Goal: Task Accomplishment & Management: Use online tool/utility

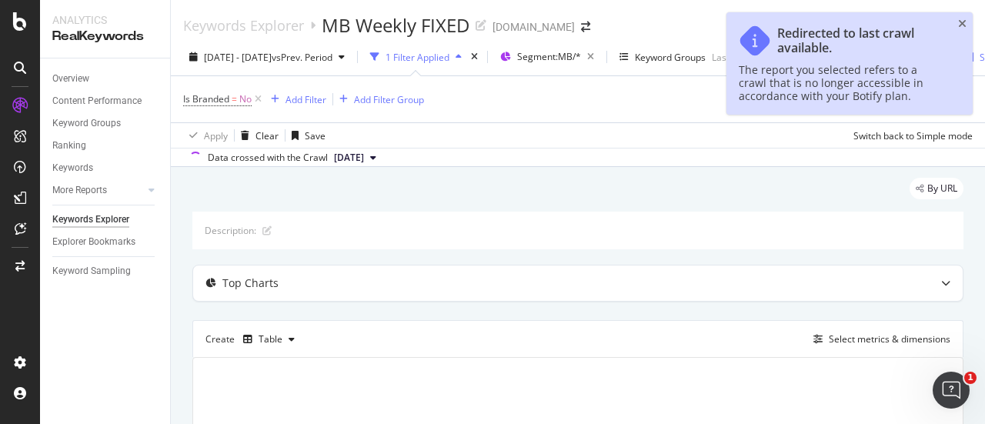
click at [968, 10] on div "Keywords Explorer MB Weekly FIXED thermofisher.com" at bounding box center [578, 19] width 814 height 38
click at [965, 24] on icon "close toast" at bounding box center [962, 23] width 8 height 11
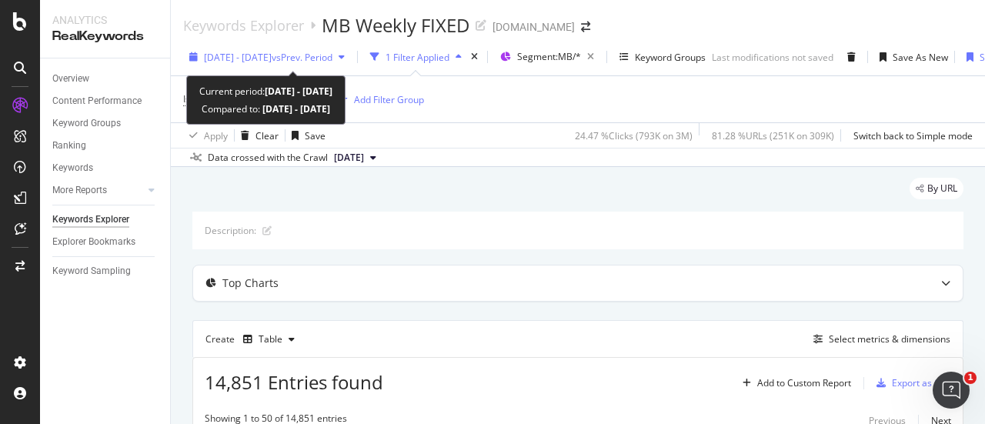
click at [266, 58] on span "[DATE] - [DATE]" at bounding box center [238, 57] width 68 height 13
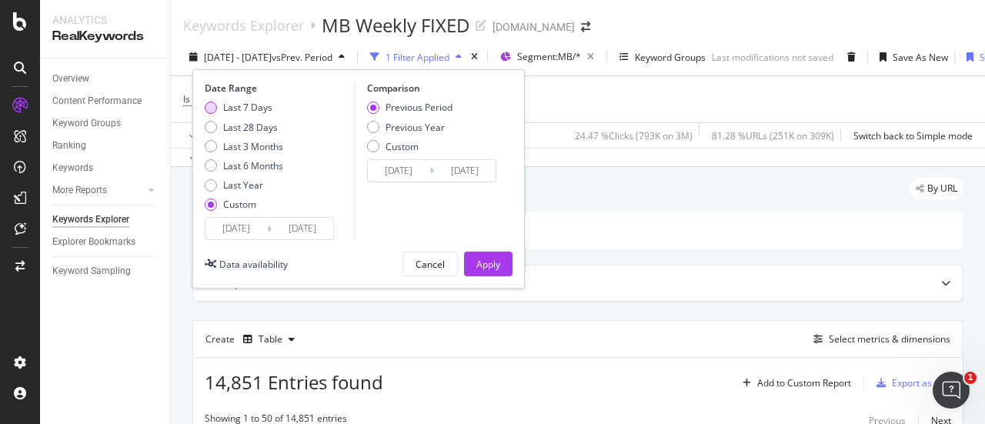
click at [242, 109] on div "Last 7 Days" at bounding box center [247, 107] width 49 height 13
type input "[DATE]"
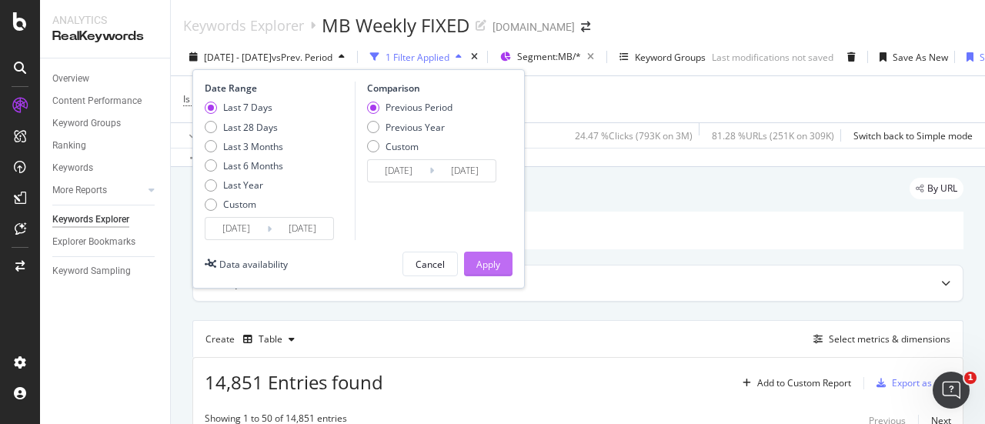
click at [496, 261] on div "Apply" at bounding box center [488, 264] width 24 height 13
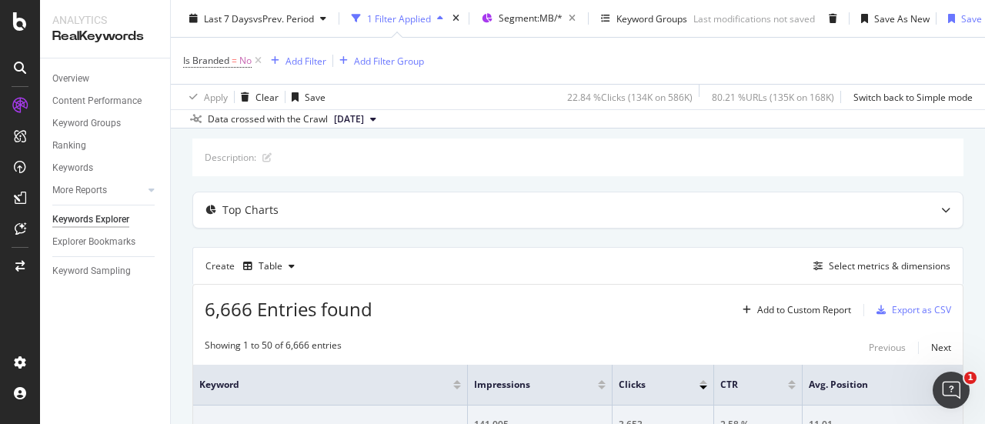
scroll to position [154, 0]
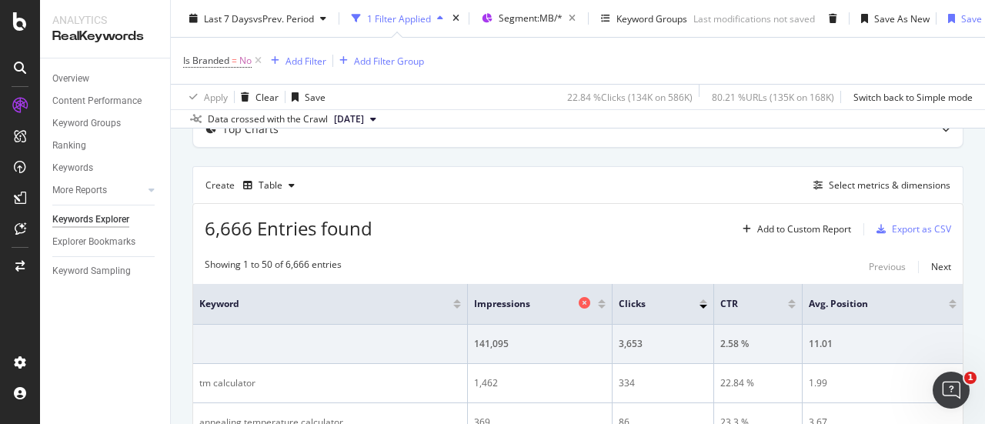
click at [582, 303] on icon at bounding box center [584, 303] width 12 height 12
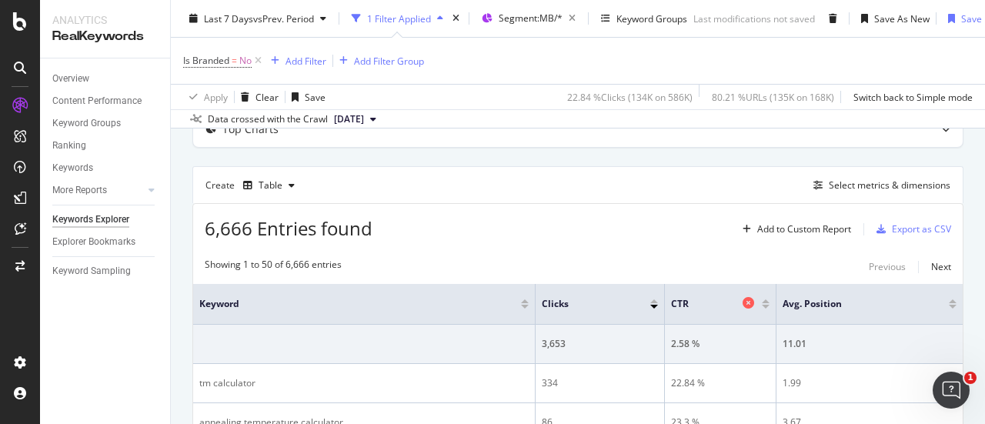
click at [742, 301] on icon at bounding box center [748, 303] width 12 height 12
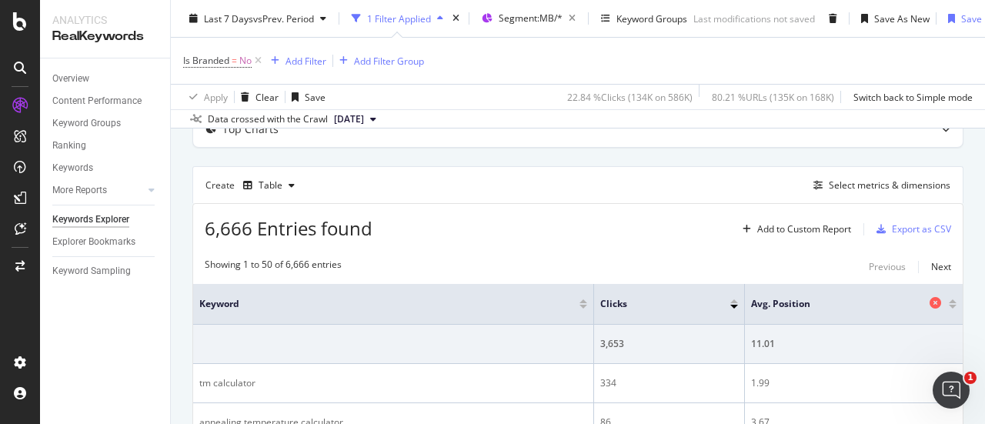
click at [929, 302] on icon at bounding box center [935, 303] width 12 height 12
click at [885, 185] on div "Select metrics & dimensions" at bounding box center [889, 184] width 122 height 13
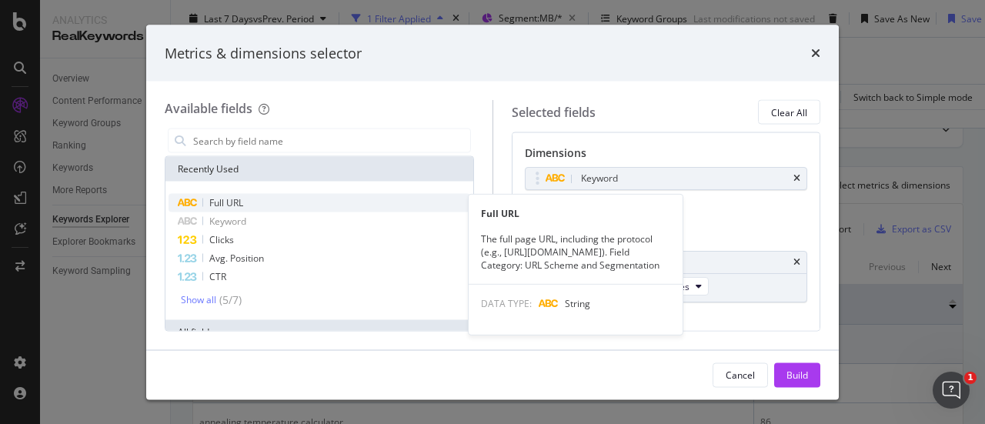
click at [272, 205] on div "Full URL" at bounding box center [319, 203] width 302 height 18
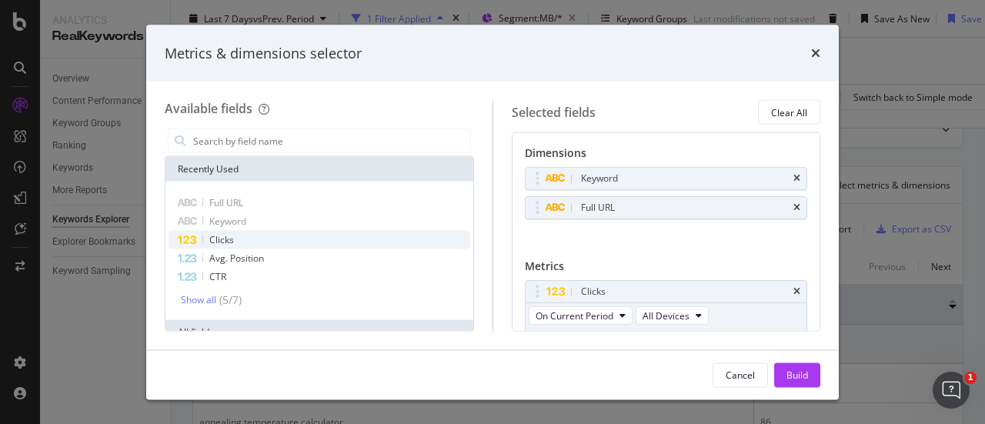
click at [302, 235] on div "Clicks" at bounding box center [319, 240] width 302 height 18
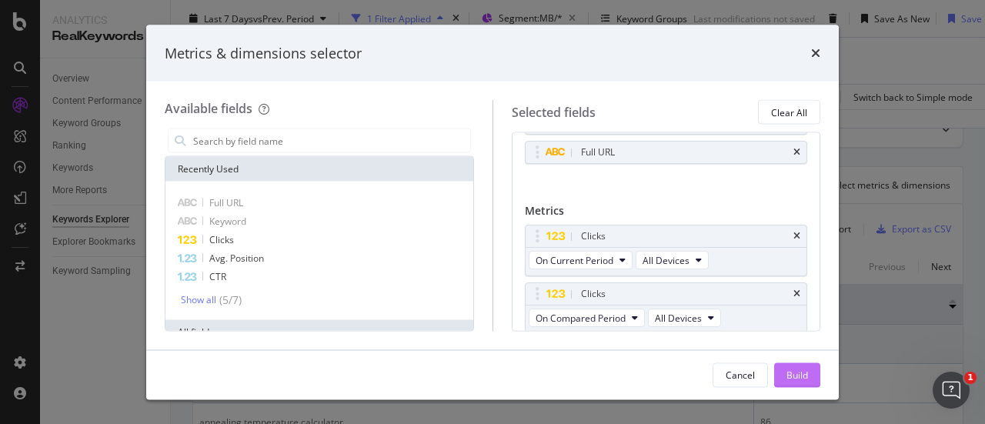
click at [785, 376] on button "Build" at bounding box center [797, 374] width 46 height 25
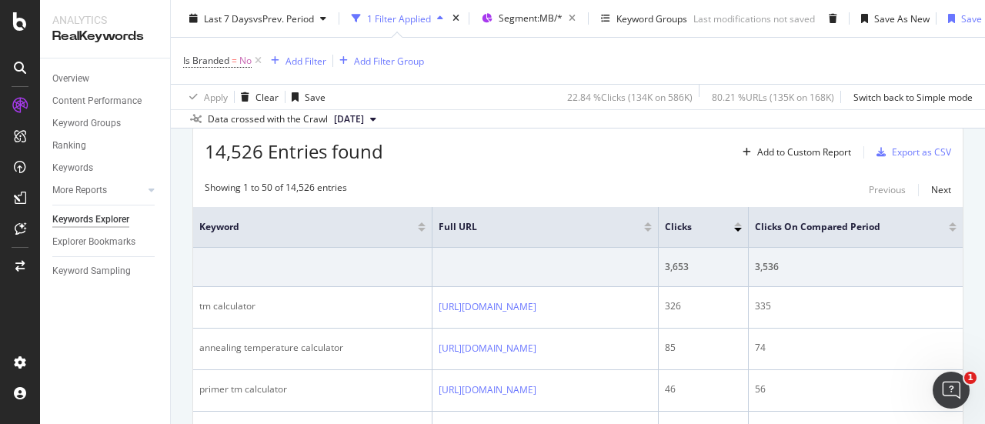
scroll to position [154, 0]
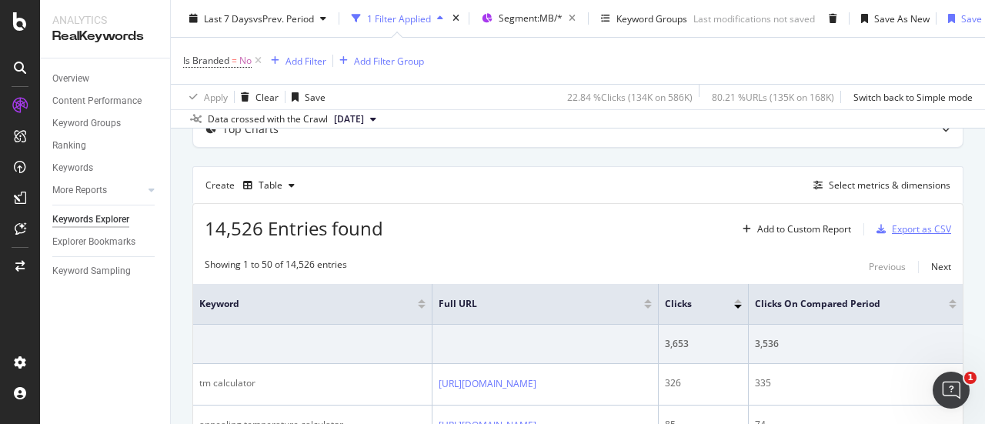
click at [892, 224] on div "Export as CSV" at bounding box center [921, 228] width 59 height 13
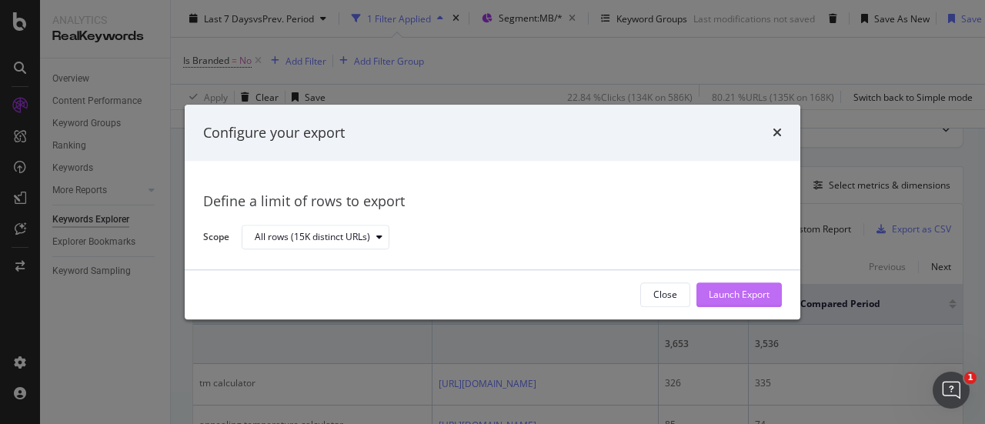
click at [708, 287] on div "Launch Export" at bounding box center [738, 294] width 61 height 23
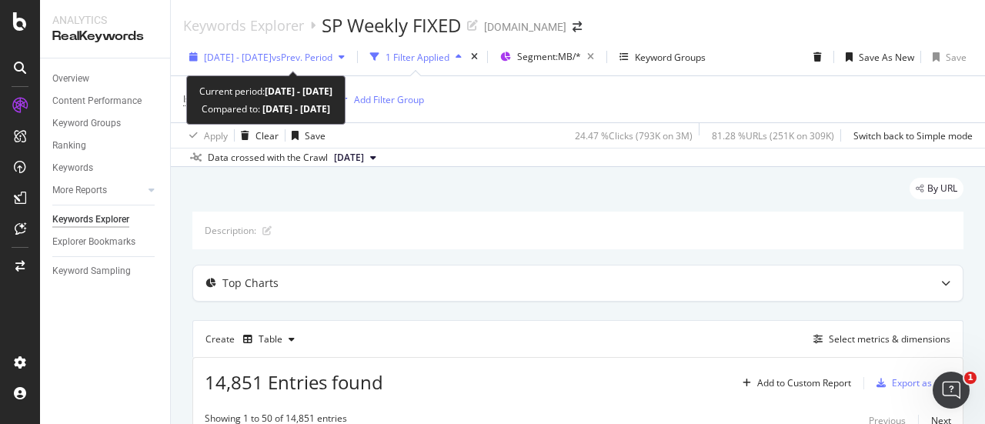
click at [318, 55] on span "vs Prev. Period" at bounding box center [302, 57] width 61 height 13
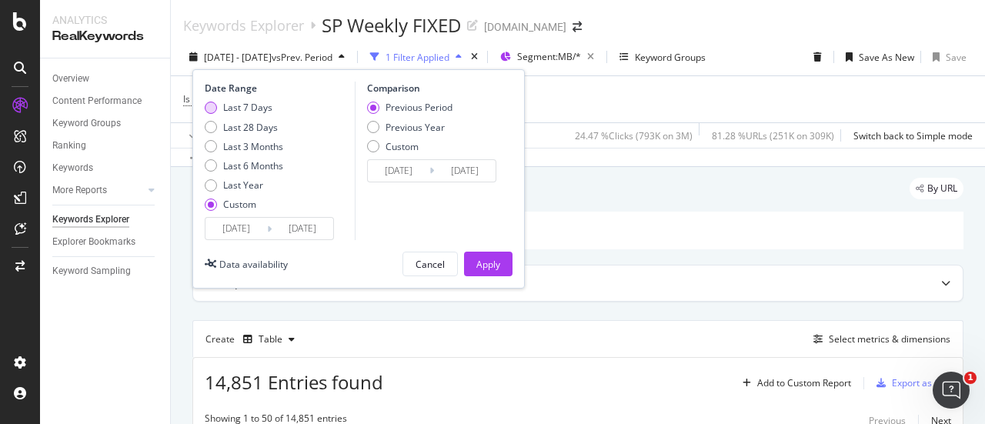
click at [248, 105] on div "Last 7 Days" at bounding box center [247, 107] width 49 height 13
type input "[DATE]"
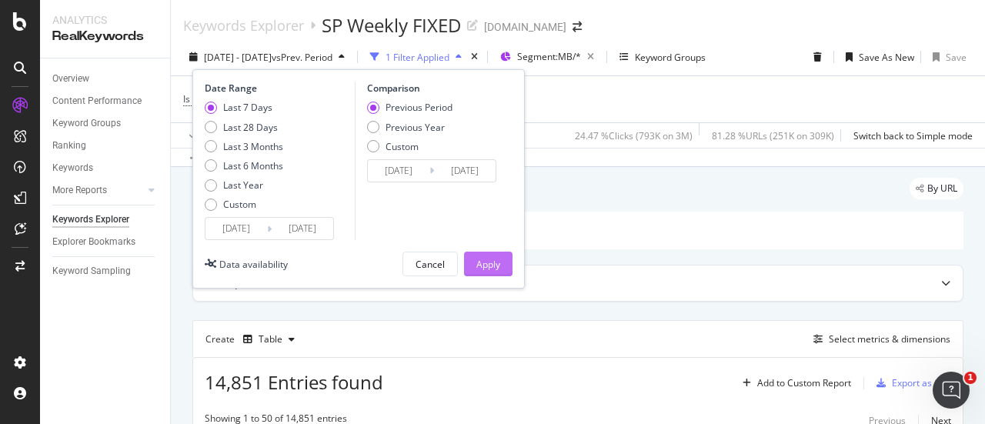
click at [474, 262] on button "Apply" at bounding box center [488, 264] width 48 height 25
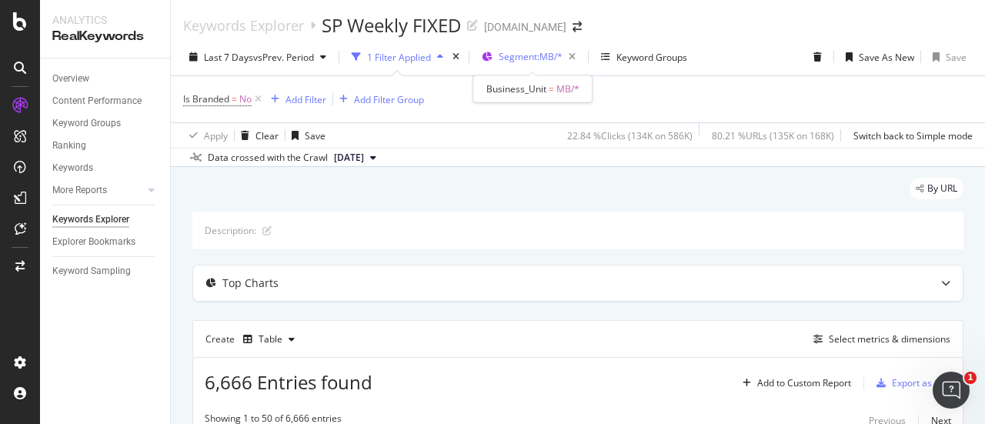
click at [544, 56] on span "Segment: MB/*" at bounding box center [530, 56] width 64 height 13
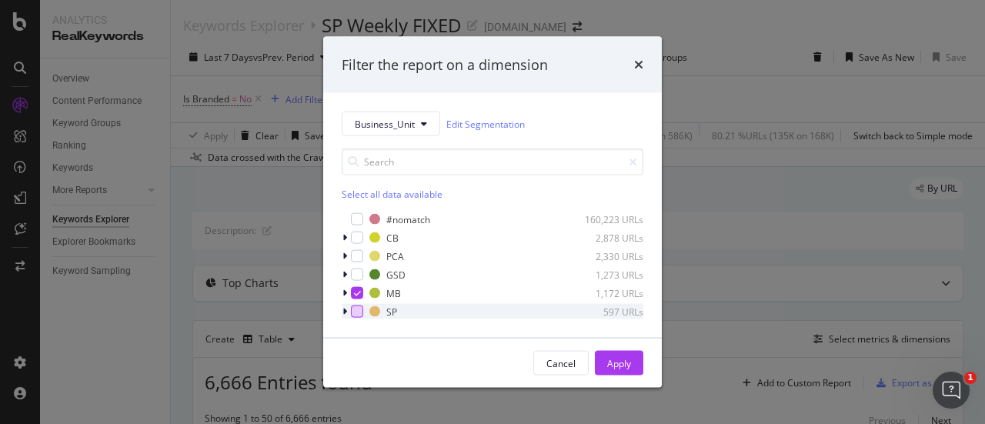
click at [352, 315] on div "modal" at bounding box center [357, 311] width 12 height 12
click at [352, 293] on div "modal" at bounding box center [357, 293] width 12 height 12
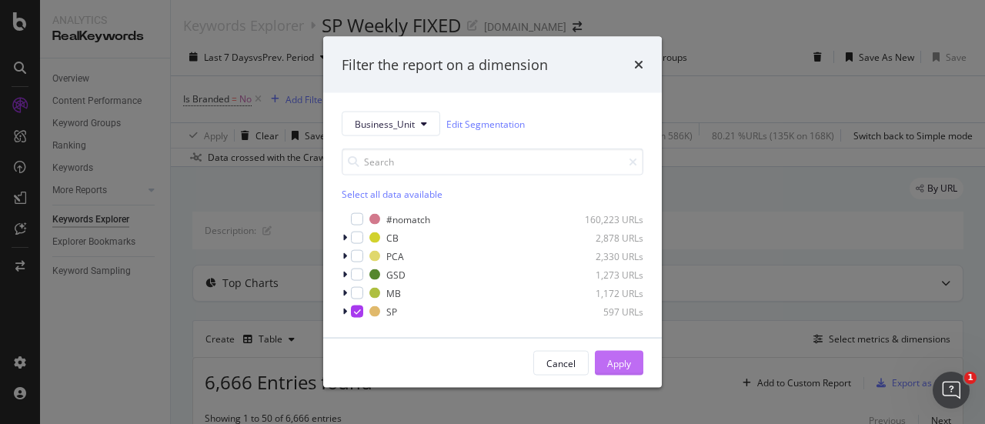
click at [612, 356] on div "Apply" at bounding box center [619, 362] width 24 height 13
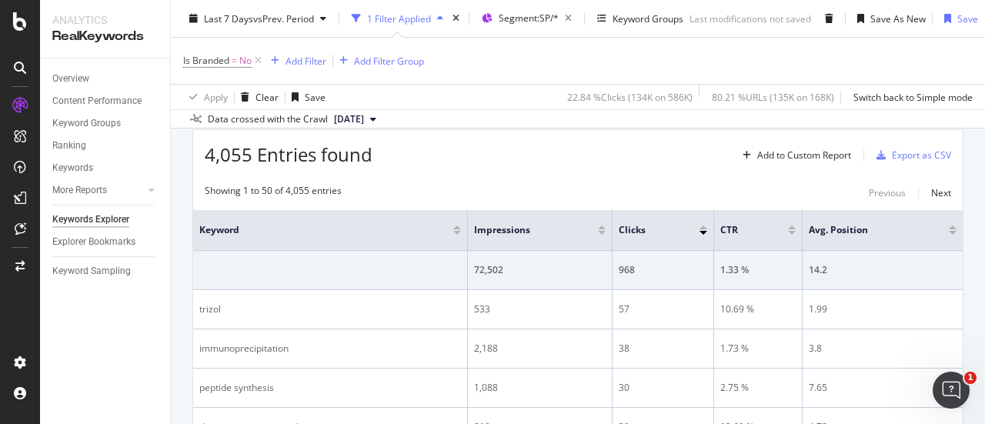
scroll to position [231, 0]
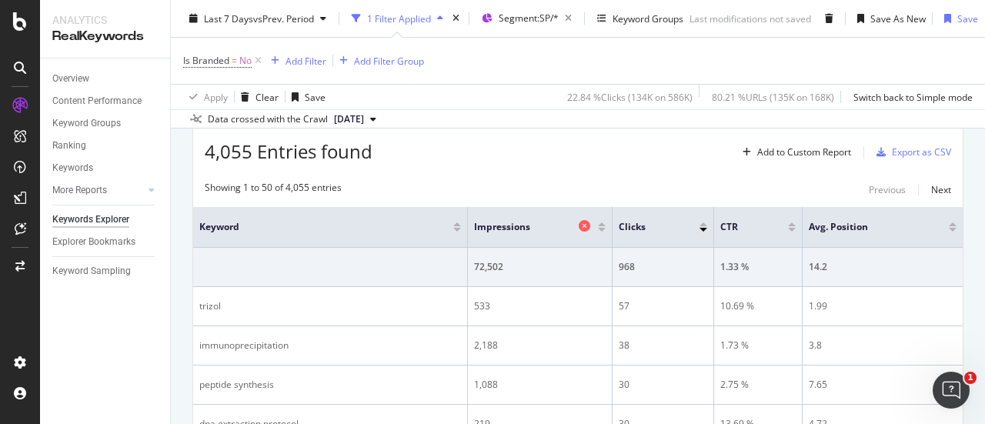
click at [584, 225] on icon at bounding box center [584, 226] width 12 height 12
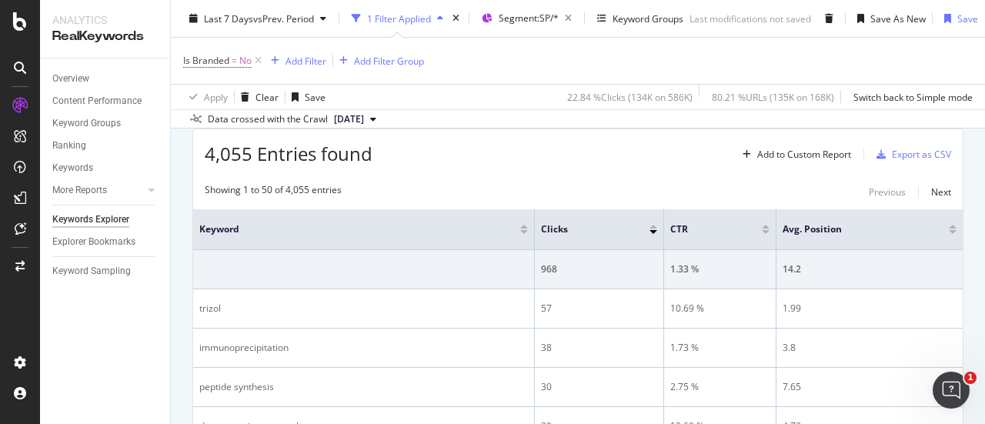
scroll to position [231, 0]
click at [742, 227] on icon at bounding box center [748, 226] width 12 height 12
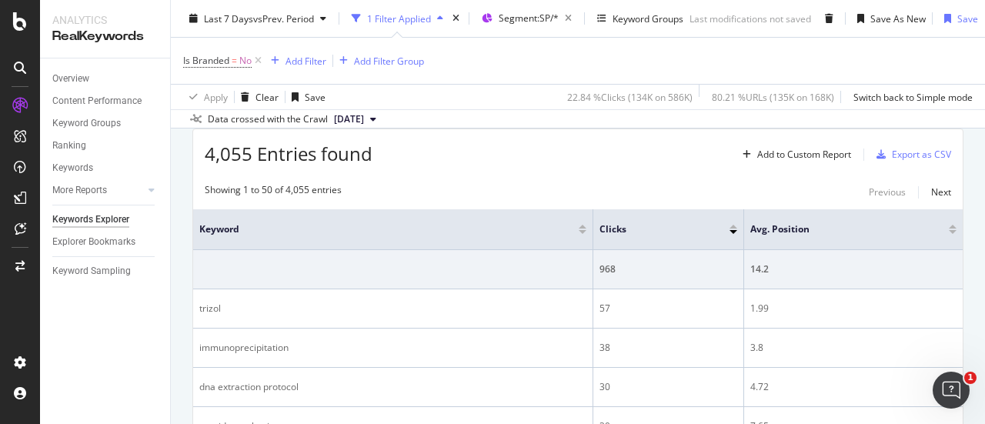
scroll to position [231, 0]
click at [929, 222] on icon at bounding box center [935, 226] width 12 height 12
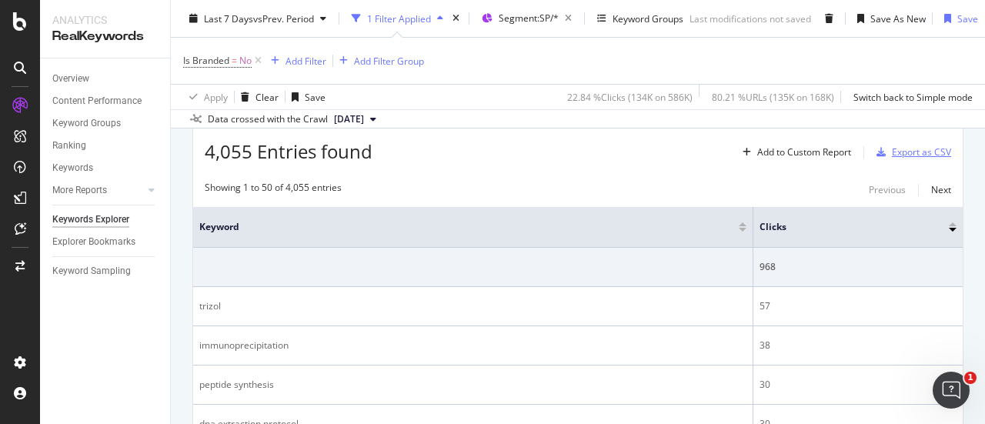
scroll to position [154, 0]
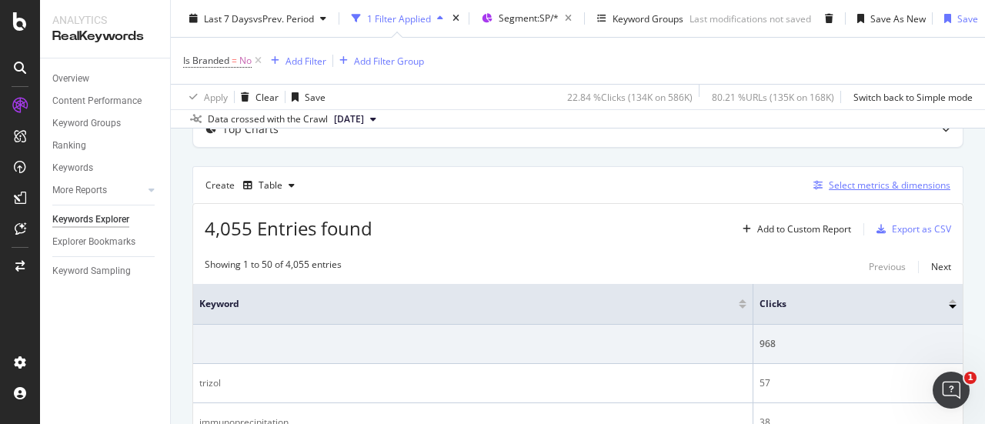
click at [838, 182] on div "Select metrics & dimensions" at bounding box center [889, 184] width 122 height 13
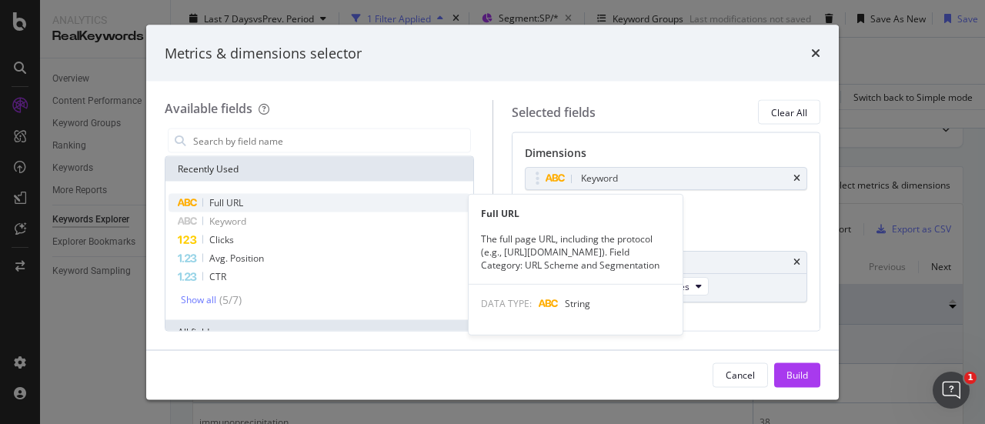
click at [254, 201] on div "Full URL" at bounding box center [319, 203] width 302 height 18
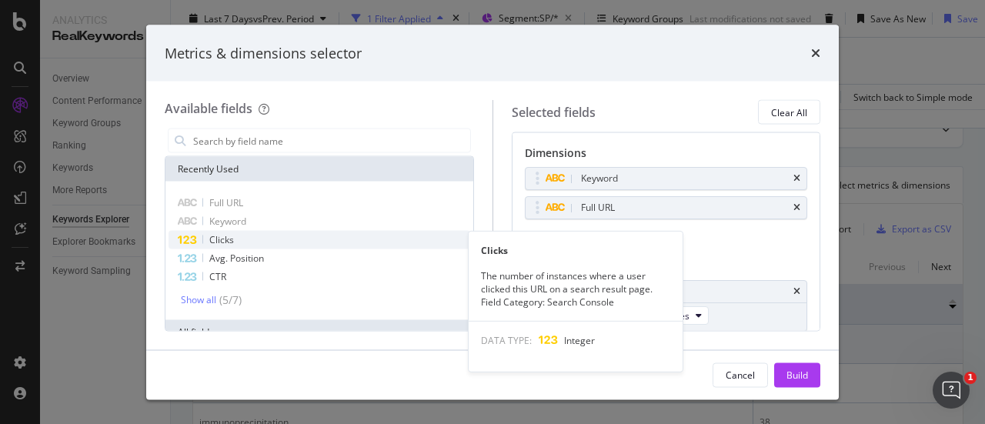
click at [242, 245] on div "Clicks" at bounding box center [319, 240] width 302 height 18
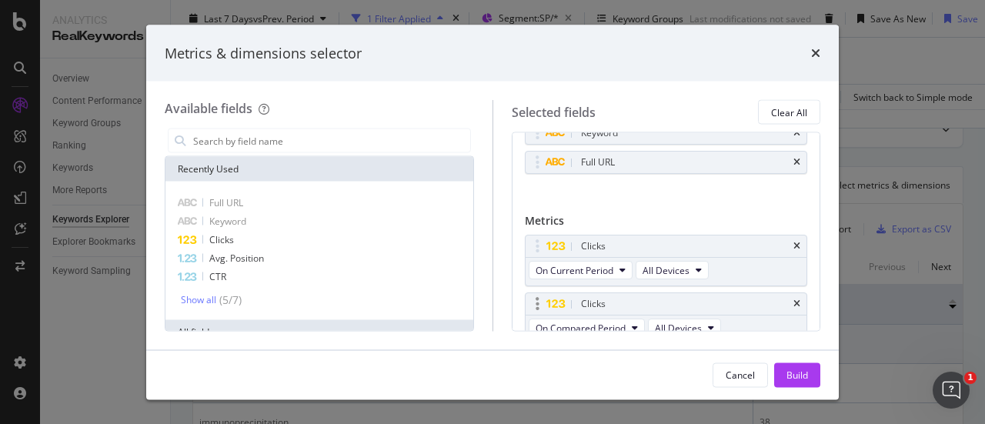
scroll to position [0, 0]
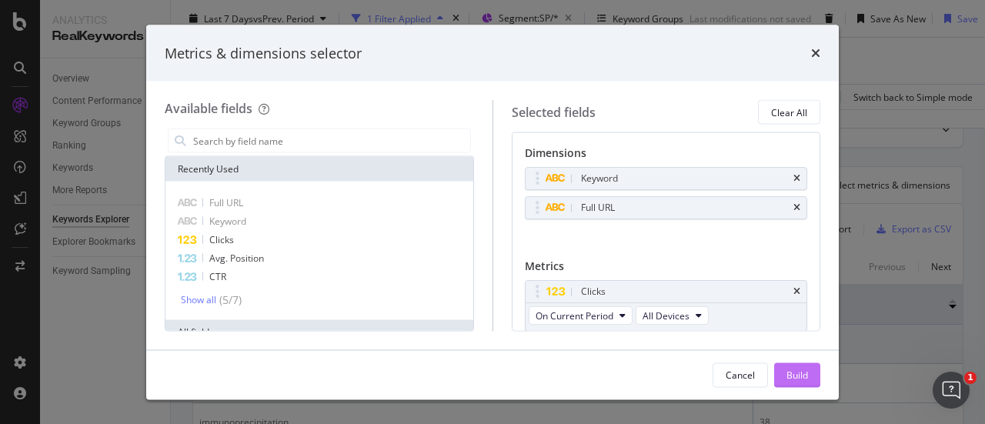
click at [793, 378] on div "Build" at bounding box center [797, 374] width 22 height 13
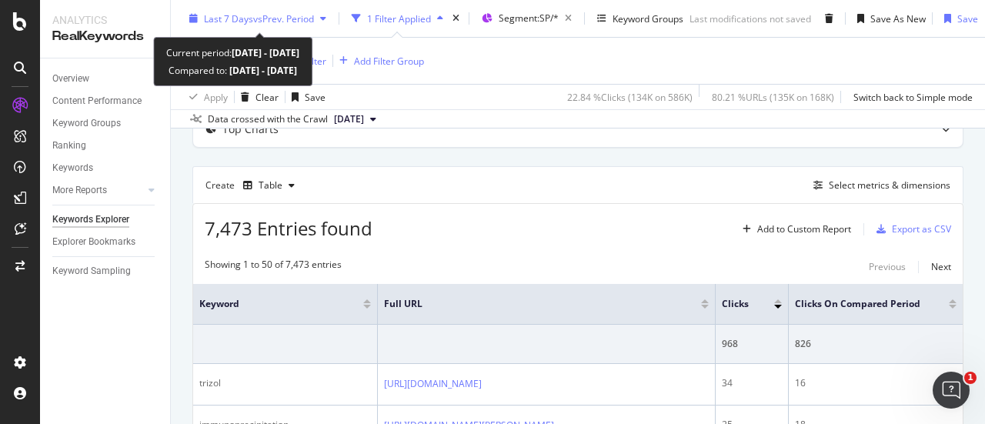
click at [274, 23] on span "vs Prev. Period" at bounding box center [283, 18] width 61 height 13
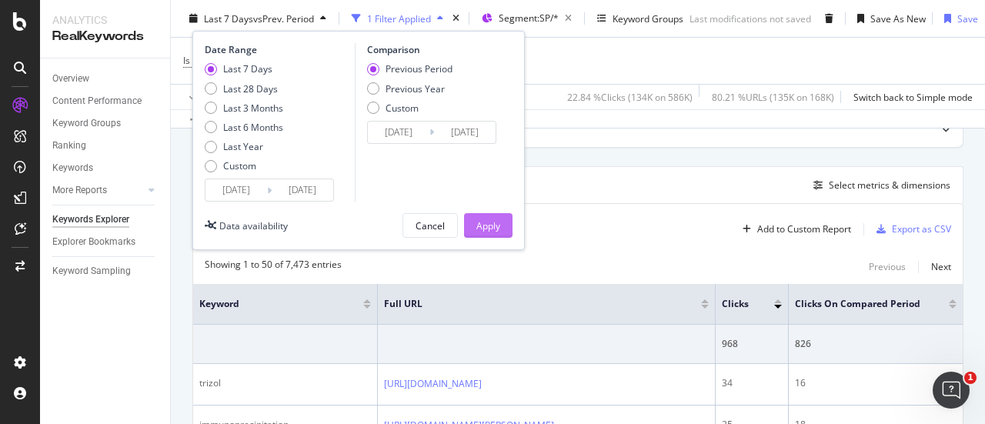
click at [484, 227] on div "Apply" at bounding box center [488, 224] width 24 height 13
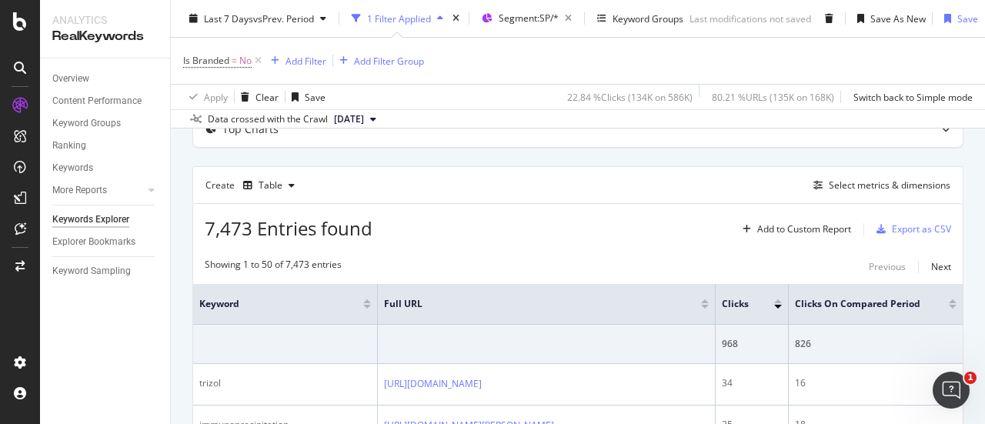
scroll to position [231, 0]
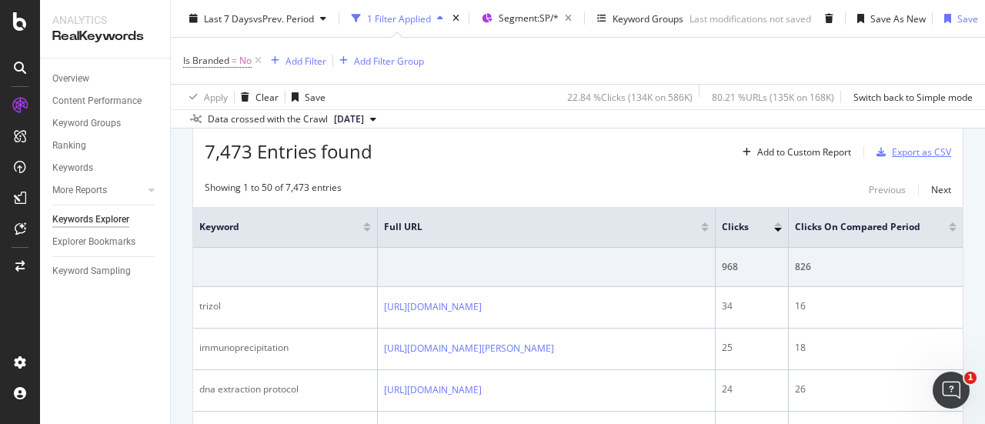
click at [892, 148] on div "Export as CSV" at bounding box center [921, 151] width 59 height 13
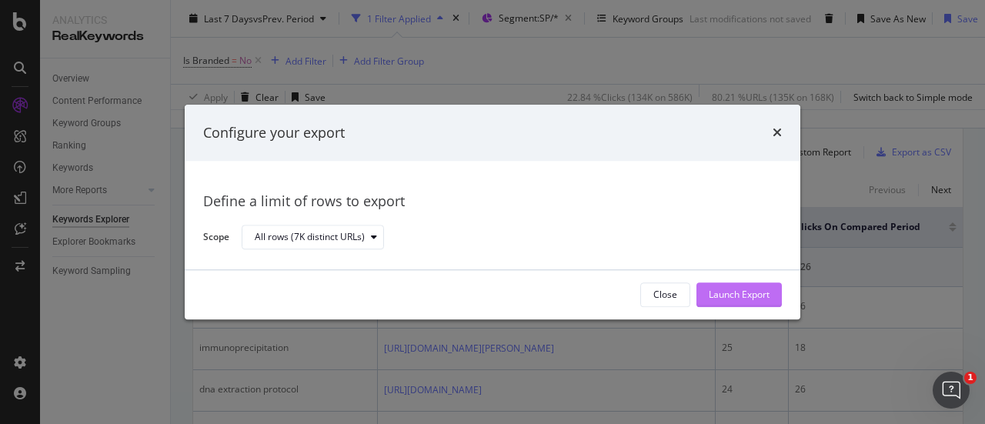
click at [714, 285] on div "Launch Export" at bounding box center [738, 294] width 61 height 23
